Goal: Task Accomplishment & Management: Complete application form

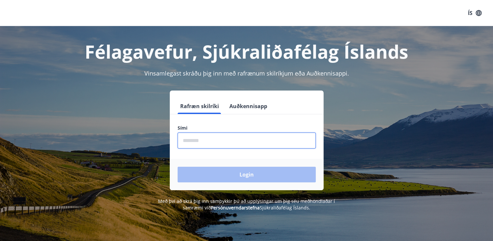
click at [183, 140] on input "phone" at bounding box center [247, 141] width 138 height 16
type input "********"
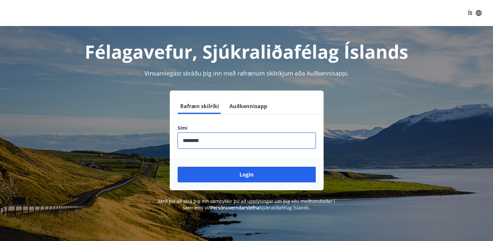
click at [244, 177] on button "Login" at bounding box center [247, 175] width 138 height 16
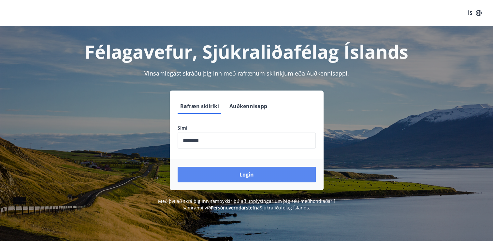
click at [246, 176] on button "Login" at bounding box center [247, 175] width 138 height 16
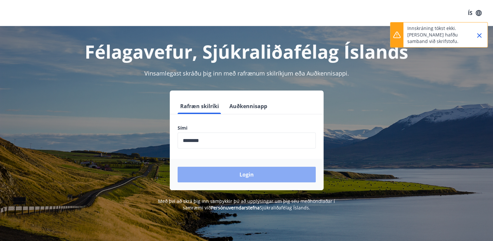
click at [264, 177] on button "Login" at bounding box center [247, 175] width 138 height 16
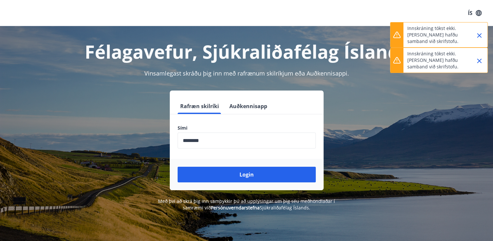
click at [479, 63] on icon "Close" at bounding box center [479, 61] width 8 height 8
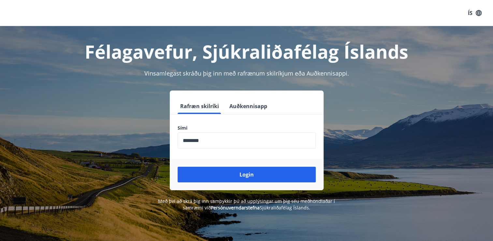
click at [480, 35] on div "Félagavefur, Sjúkraliðafélag Íslands Vinsamlegast skráðu þig inn með rafrænum s…" at bounding box center [246, 118] width 469 height 185
click at [211, 109] on button "Rafræn skilríki" at bounding box center [200, 106] width 44 height 16
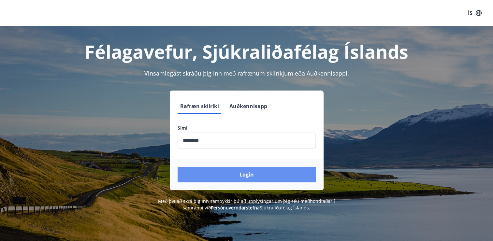
click at [277, 174] on button "Login" at bounding box center [247, 175] width 138 height 16
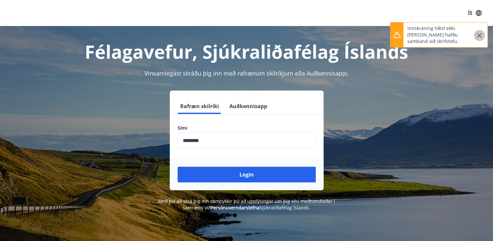
click at [478, 36] on icon "Close" at bounding box center [479, 35] width 5 height 5
